Goal: Task Accomplishment & Management: Manage account settings

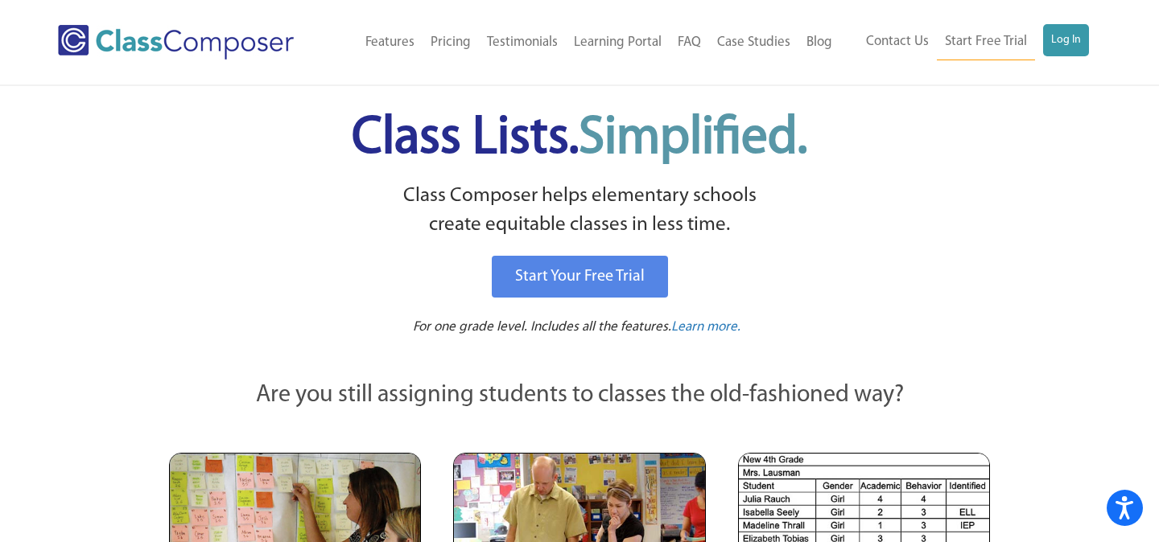
click at [1059, 56] on ul "Contact Us Start Free Trial Log In" at bounding box center [973, 42] width 231 height 36
click at [1060, 43] on link "Log In" at bounding box center [1066, 40] width 46 height 32
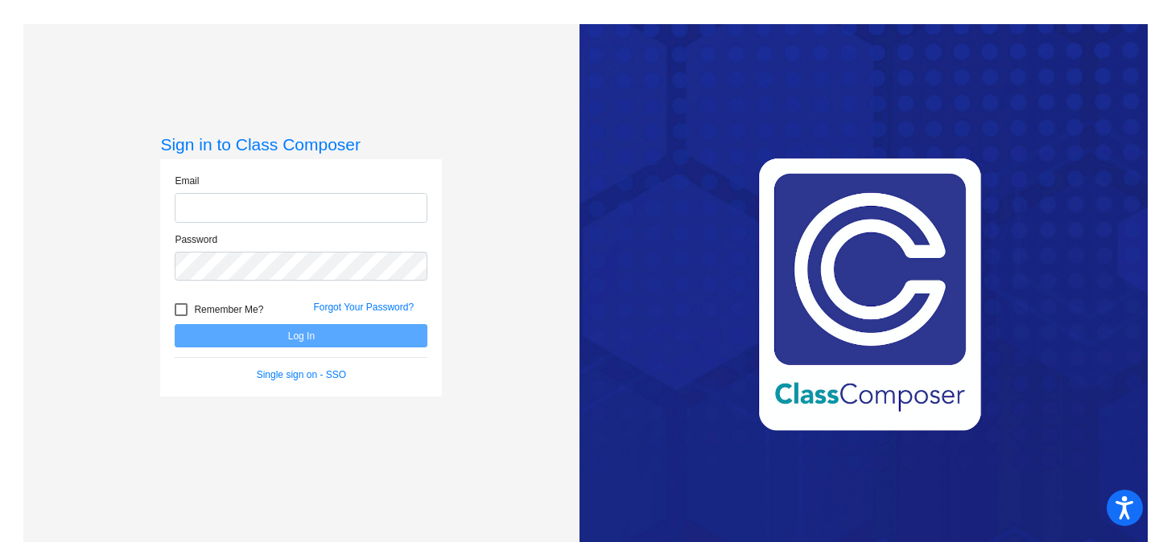
type input "[EMAIL_ADDRESS][DOMAIN_NAME]"
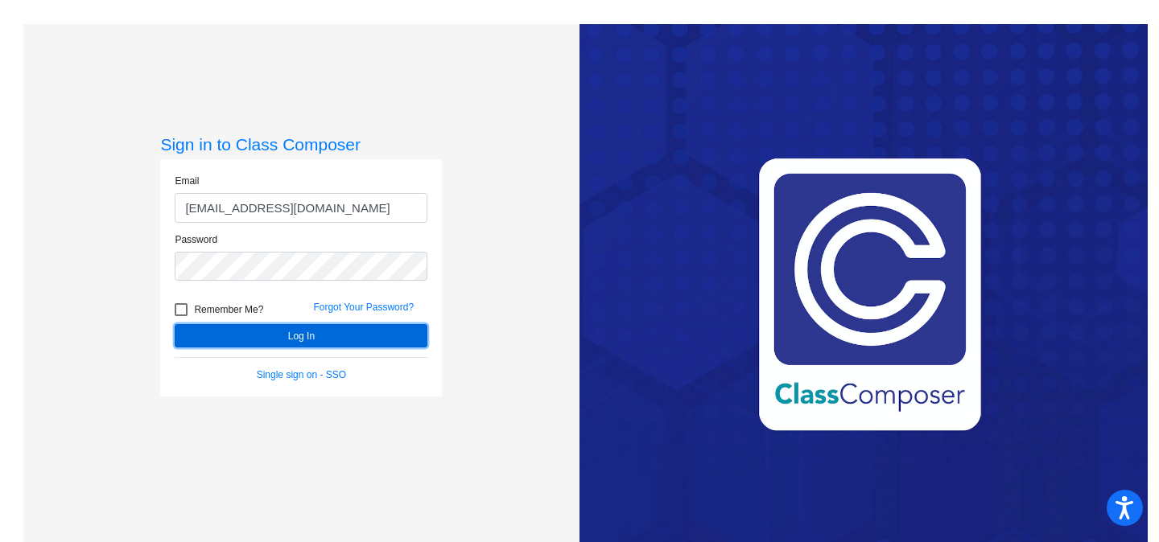
click at [378, 327] on button "Log In" at bounding box center [301, 335] width 253 height 23
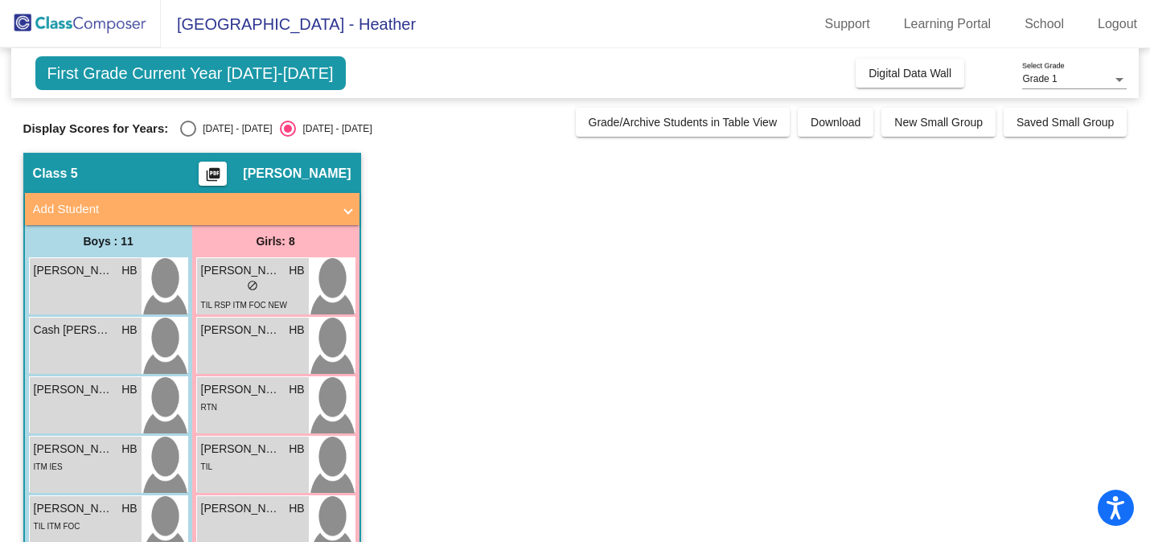
click at [188, 130] on div "Select an option" at bounding box center [188, 129] width 16 height 16
click at [188, 137] on input "[DATE] - [DATE]" at bounding box center [187, 137] width 1 height 1
radio input "true"
